Goal: Transaction & Acquisition: Purchase product/service

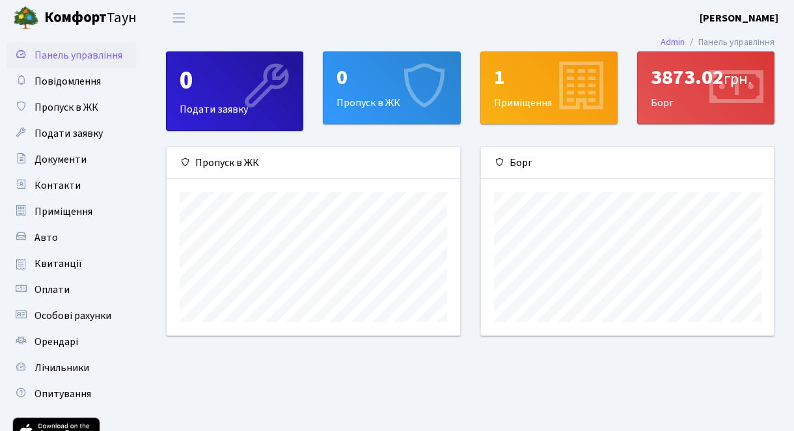
click at [675, 76] on div "3873.02 грн." at bounding box center [706, 77] width 110 height 25
click at [667, 107] on div "3873.02 грн. Борг" at bounding box center [706, 88] width 136 height 72
click at [663, 105] on div "3873.02 грн. Борг" at bounding box center [706, 88] width 136 height 72
click at [53, 291] on span "Оплати" at bounding box center [51, 289] width 35 height 14
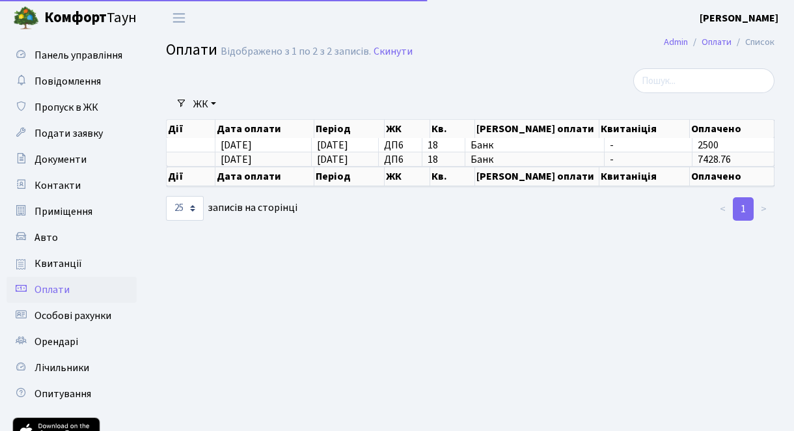
select select "25"
click at [397, 53] on link "Скинути" at bounding box center [393, 52] width 39 height 12
select select "25"
click at [55, 290] on span "Оплати" at bounding box center [51, 289] width 35 height 14
select select "25"
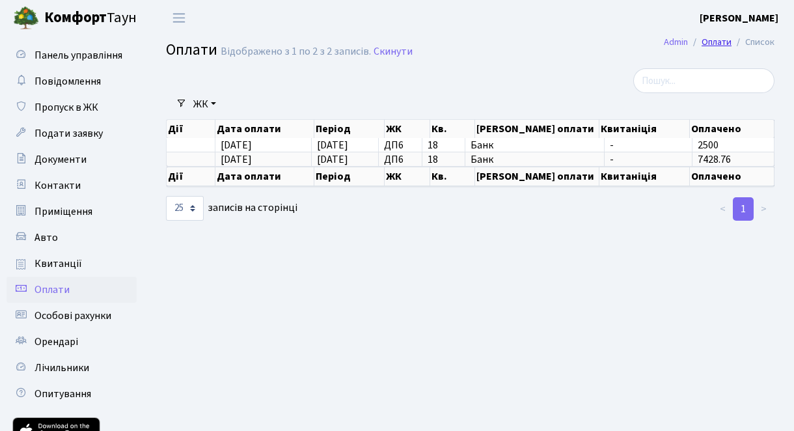
click at [724, 40] on link "Оплати" at bounding box center [717, 42] width 30 height 14
select select "25"
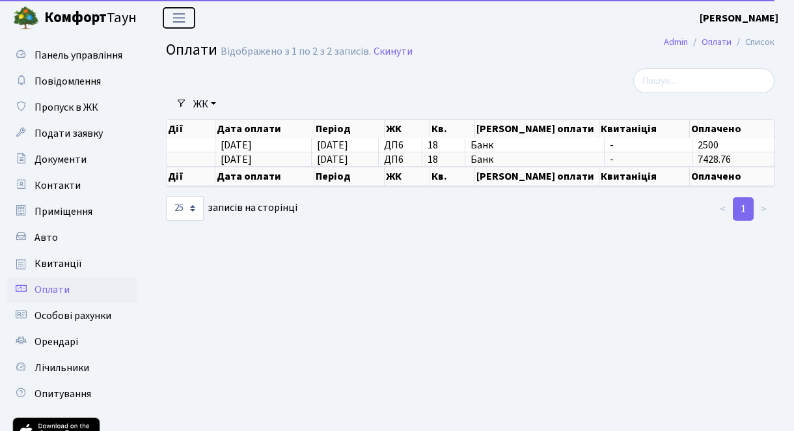
click at [181, 18] on span "Переключити навігацію" at bounding box center [179, 17] width 20 height 15
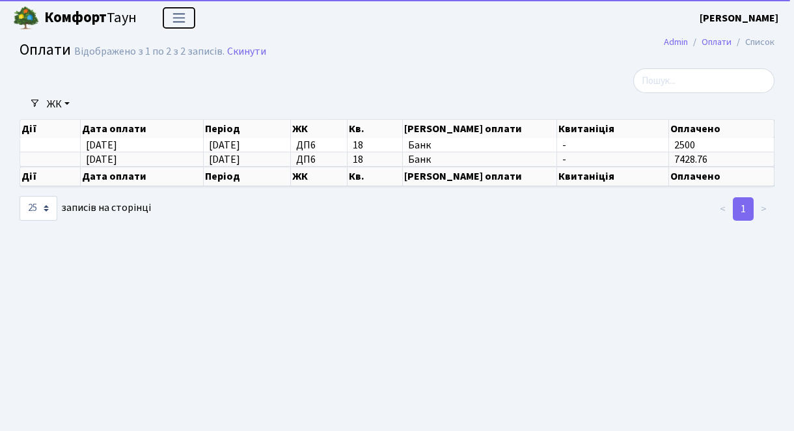
click at [180, 20] on span "Переключити навігацію" at bounding box center [179, 17] width 20 height 15
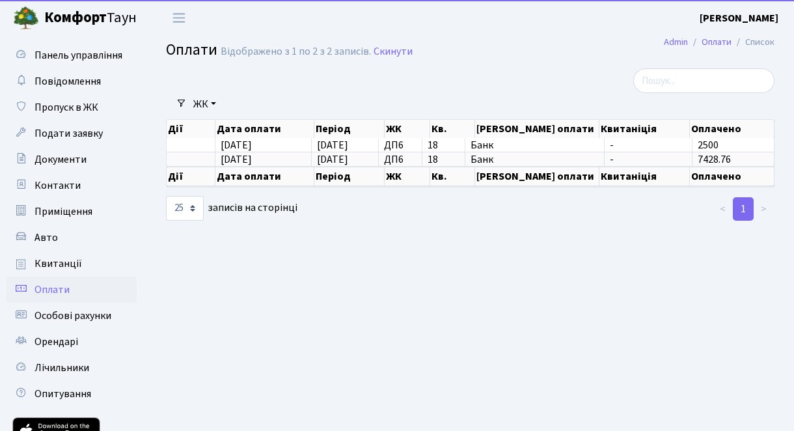
click at [55, 291] on span "Оплати" at bounding box center [51, 289] width 35 height 14
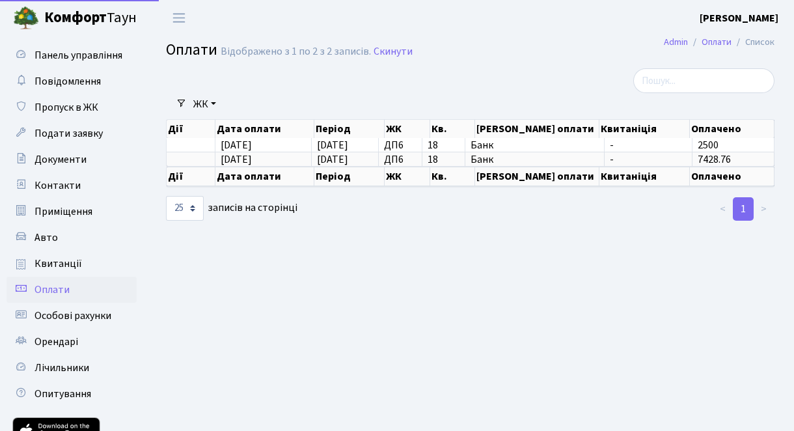
select select "25"
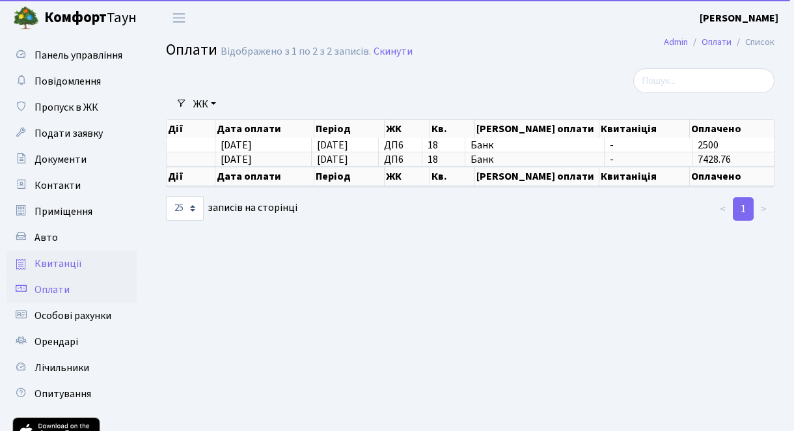
click at [64, 262] on span "Квитанції" at bounding box center [58, 263] width 48 height 14
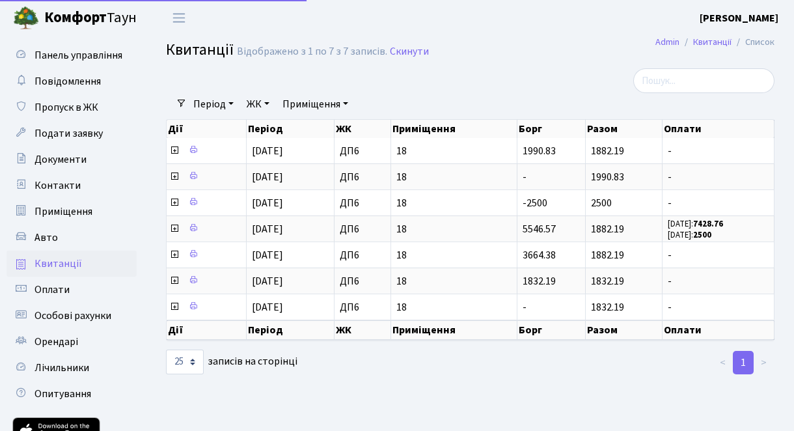
select select "25"
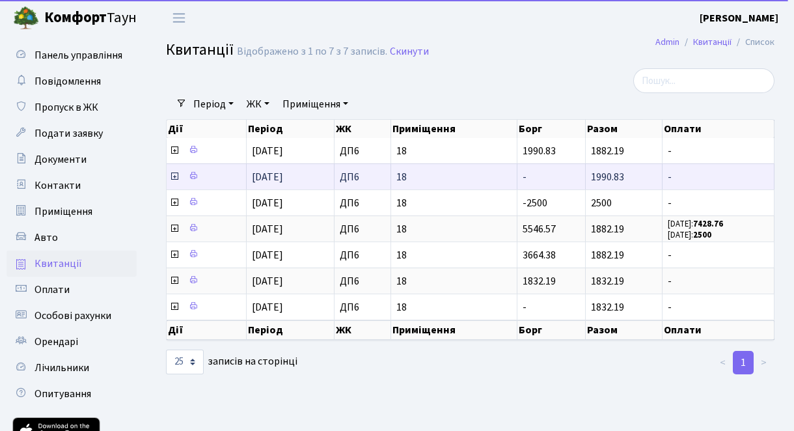
click at [173, 176] on icon at bounding box center [174, 176] width 10 height 10
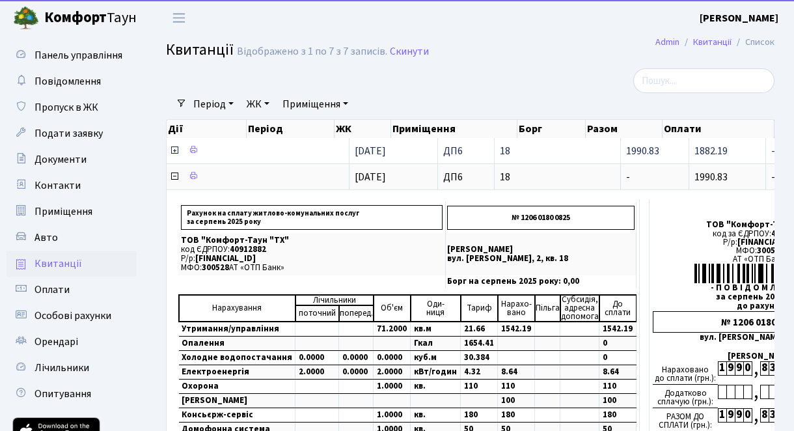
click at [695, 146] on span "1882.19" at bounding box center [711, 151] width 33 height 14
click at [683, 128] on th "Оплати" at bounding box center [719, 129] width 112 height 18
click at [626, 155] on span "1990.83" at bounding box center [642, 151] width 33 height 14
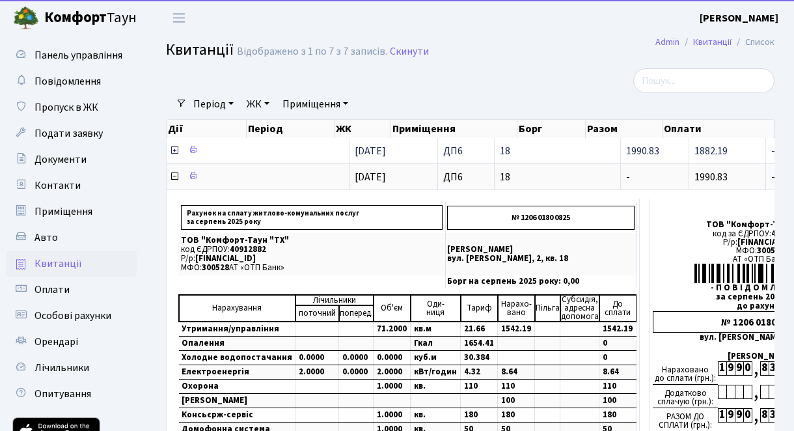
click at [626, 155] on span "1990.83" at bounding box center [642, 151] width 33 height 14
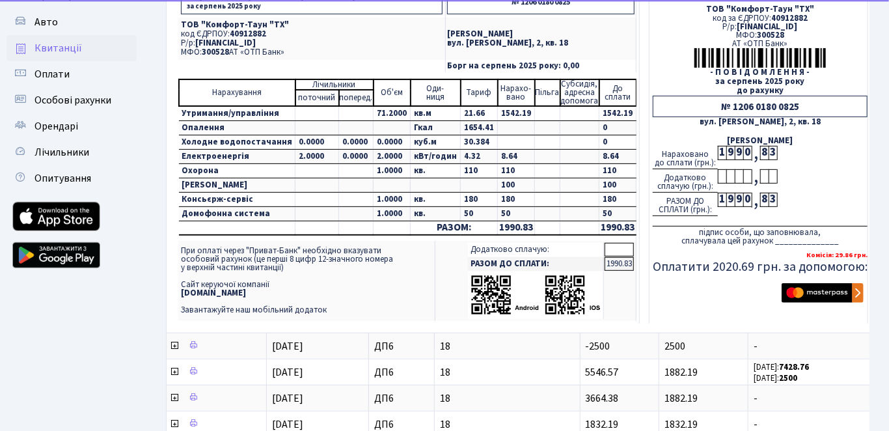
scroll to position [262, 0]
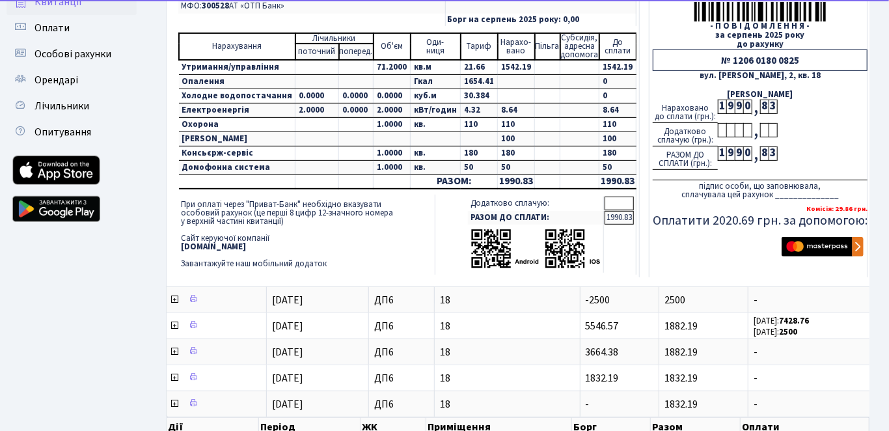
click at [605, 202] on td at bounding box center [619, 204] width 29 height 14
click at [793, 245] on img "submit" at bounding box center [823, 247] width 82 height 20
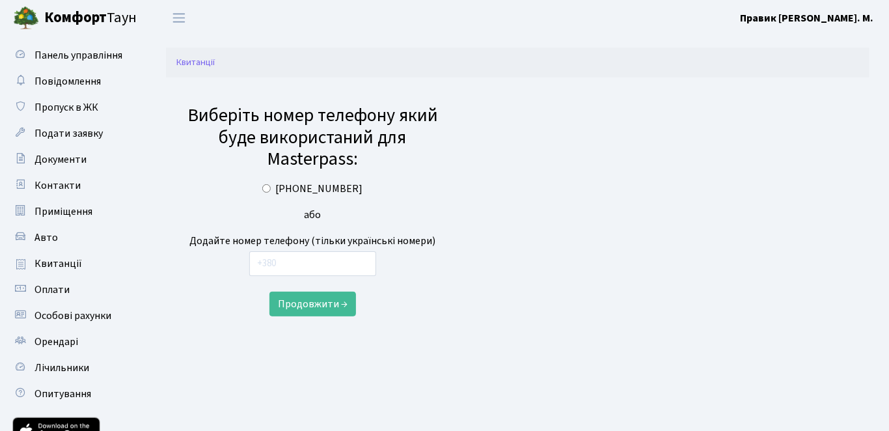
click at [271, 190] on input "[PHONE_NUMBER]" at bounding box center [266, 188] width 8 height 8
radio input "true"
click at [311, 304] on button "Продовжити →" at bounding box center [312, 304] width 87 height 25
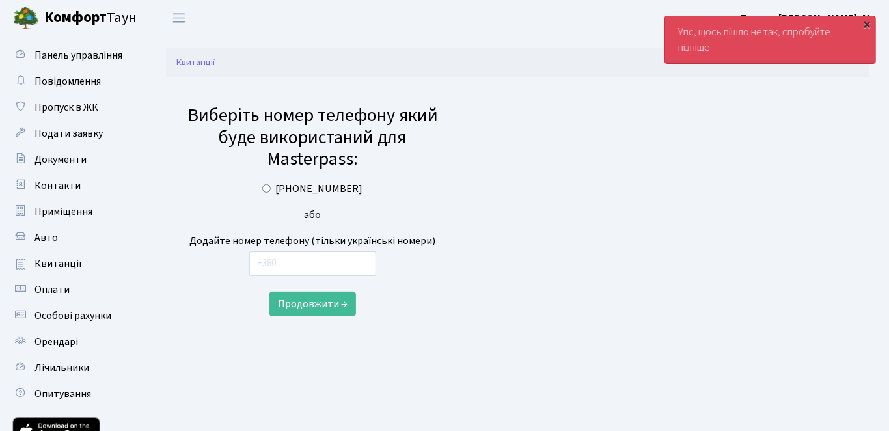
click at [868, 22] on div "×" at bounding box center [867, 24] width 13 height 13
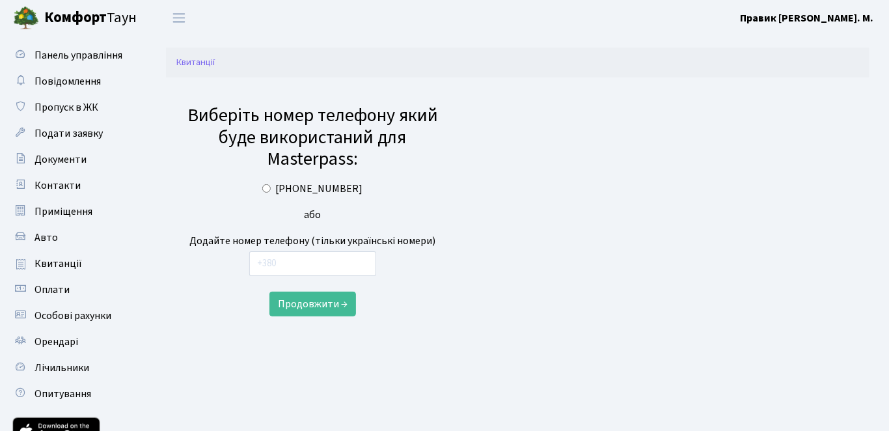
click at [271, 191] on input "[PHONE_NUMBER]" at bounding box center [266, 188] width 8 height 8
radio input "true"
click at [312, 305] on button "Продовжити →" at bounding box center [312, 304] width 87 height 25
